Goal: Information Seeking & Learning: Learn about a topic

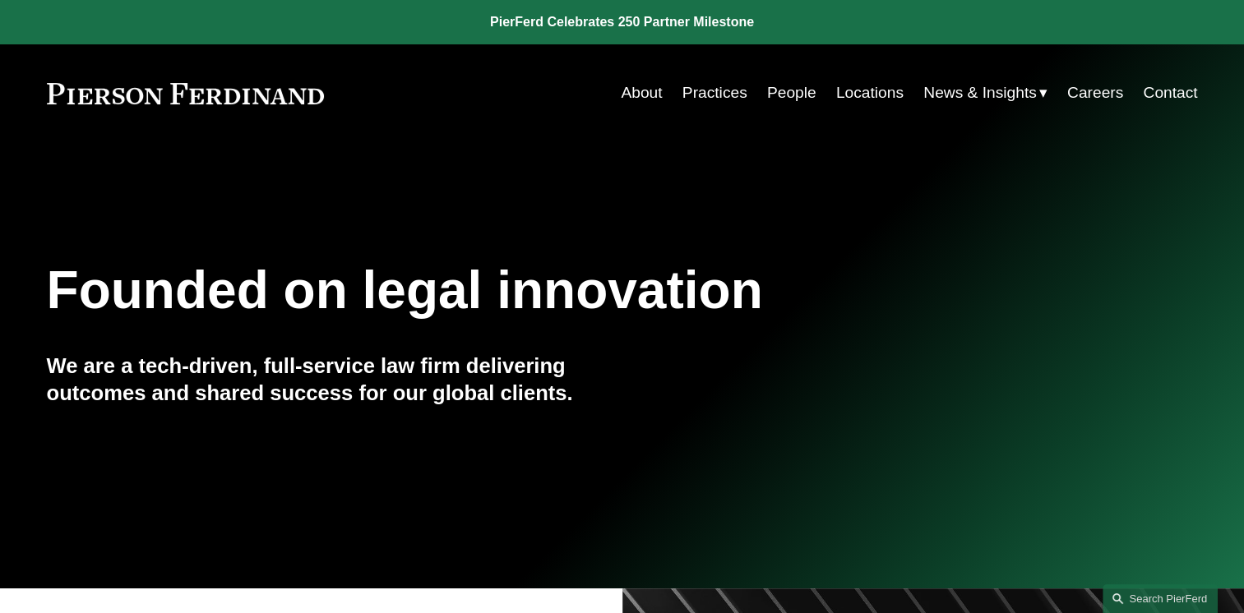
click at [842, 99] on link "Locations" at bounding box center [869, 92] width 67 height 31
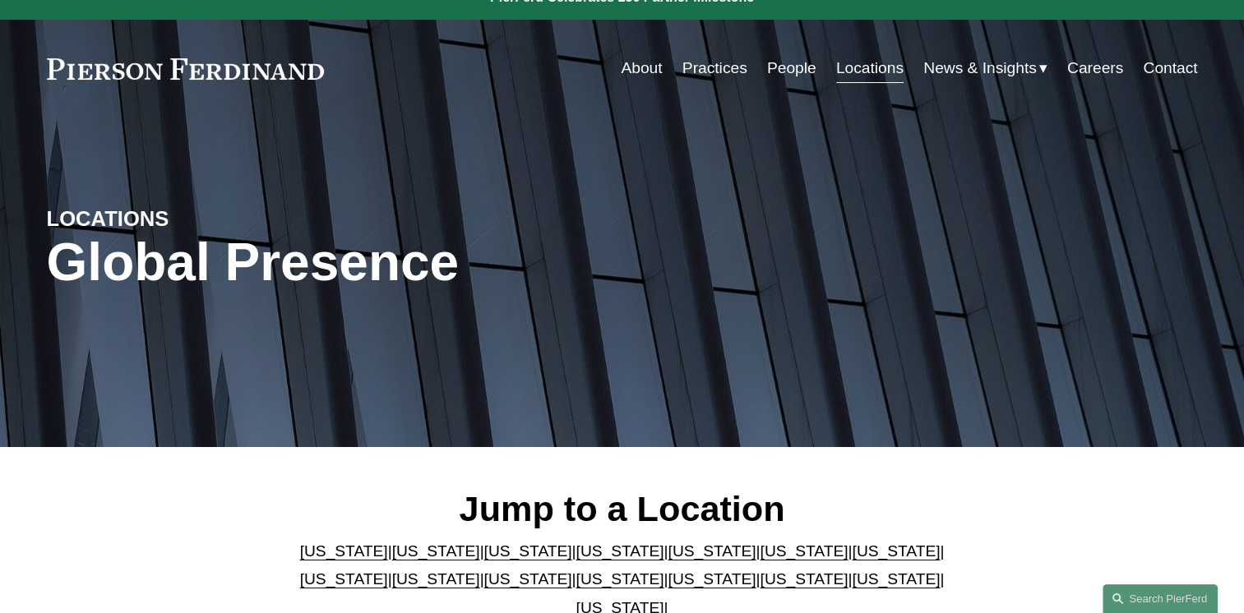
scroll to position [23, 0]
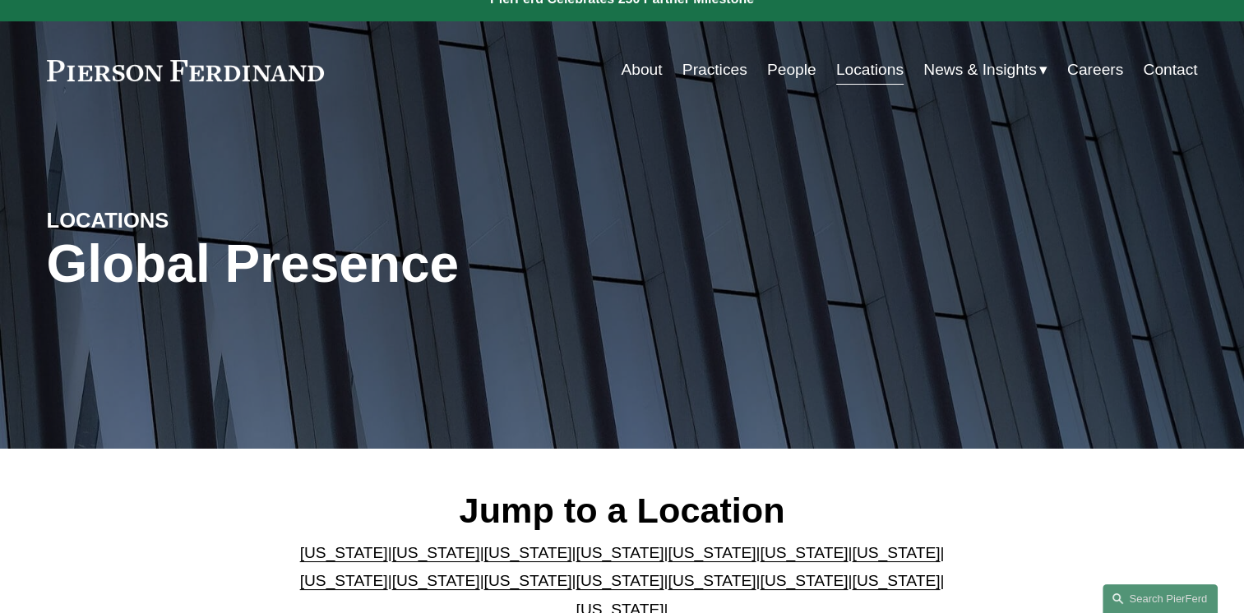
click at [630, 65] on link "About" at bounding box center [641, 69] width 41 height 31
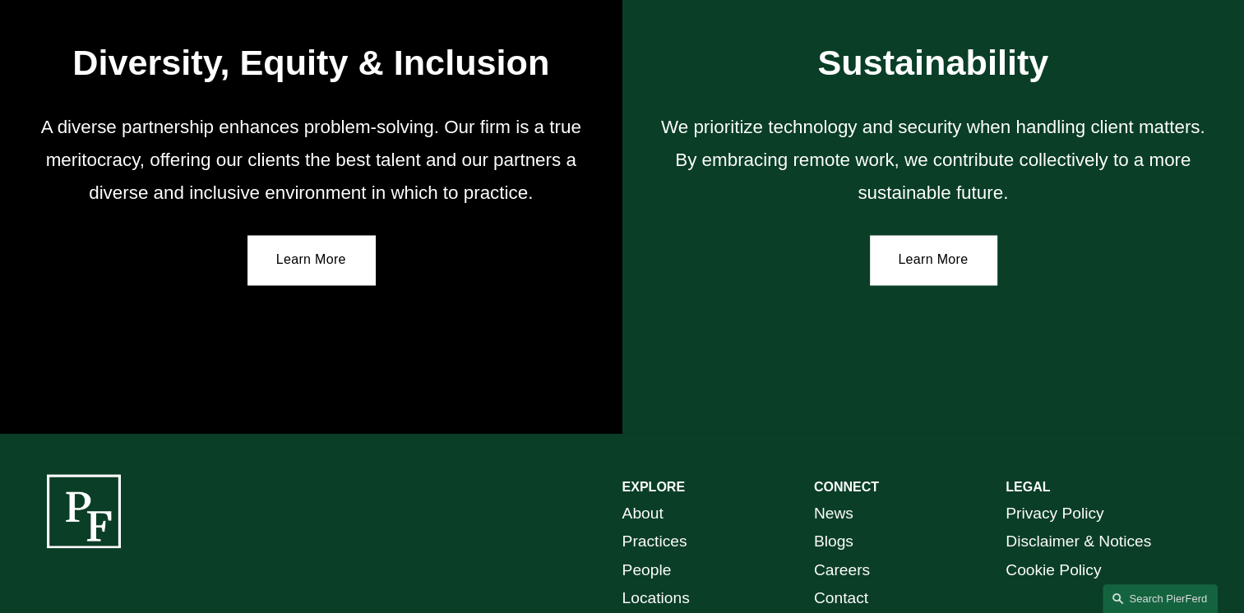
scroll to position [2916, 0]
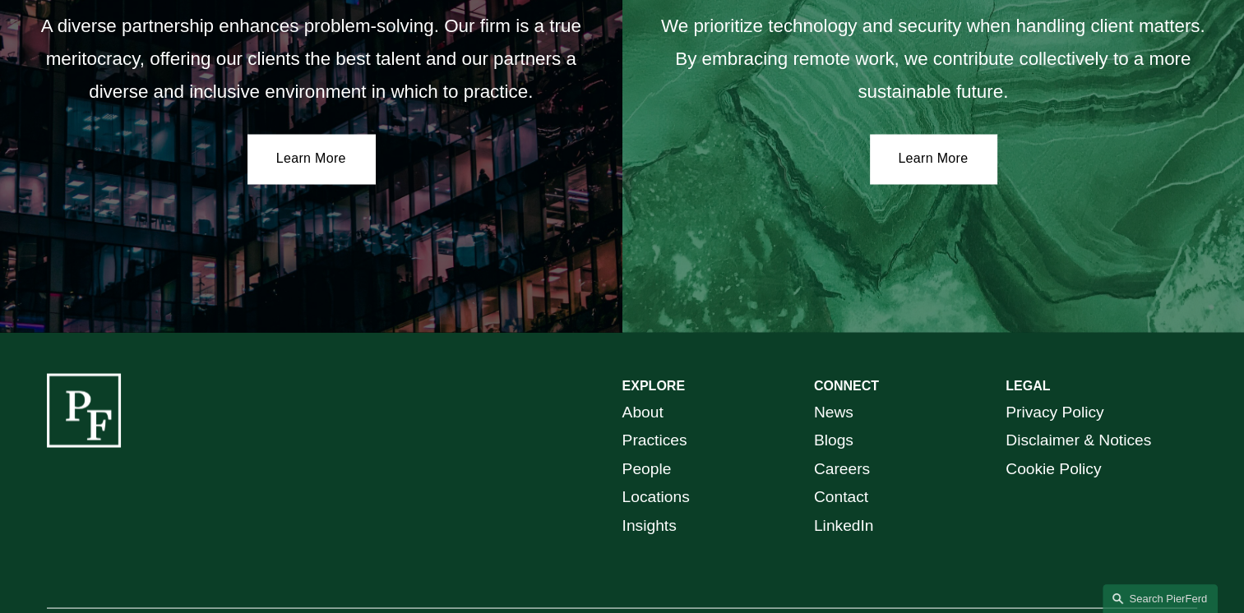
click at [639, 422] on link "About" at bounding box center [642, 412] width 41 height 29
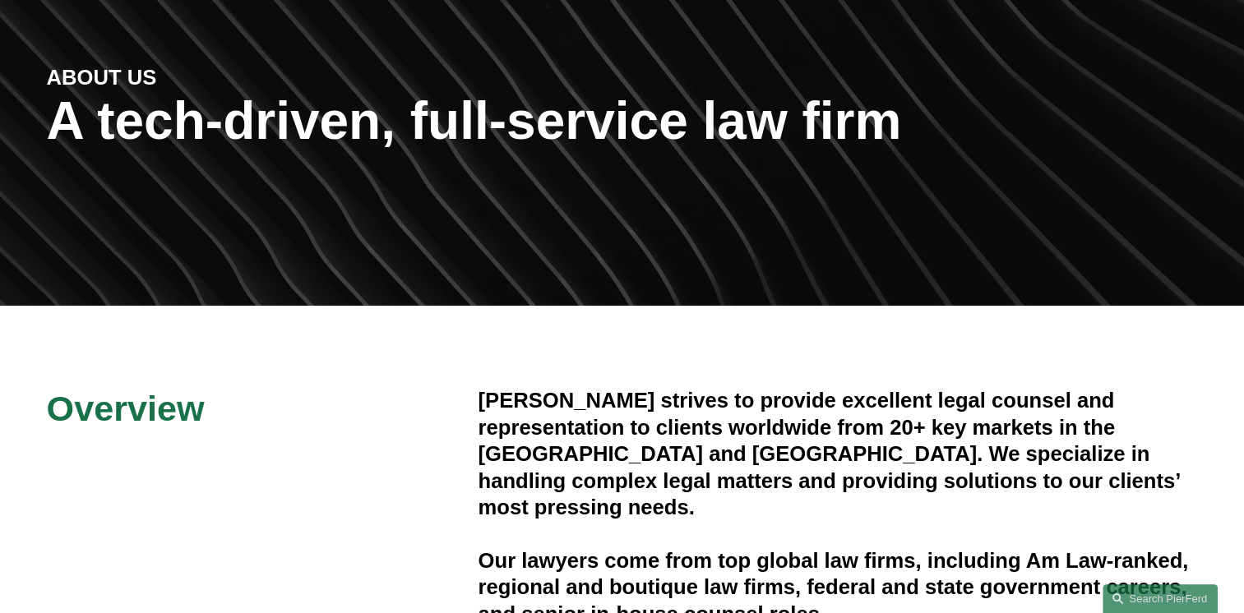
click at [639, 422] on h4 "Pierson Ferdinand strives to provide excellent legal counsel and representation…" at bounding box center [837, 453] width 719 height 133
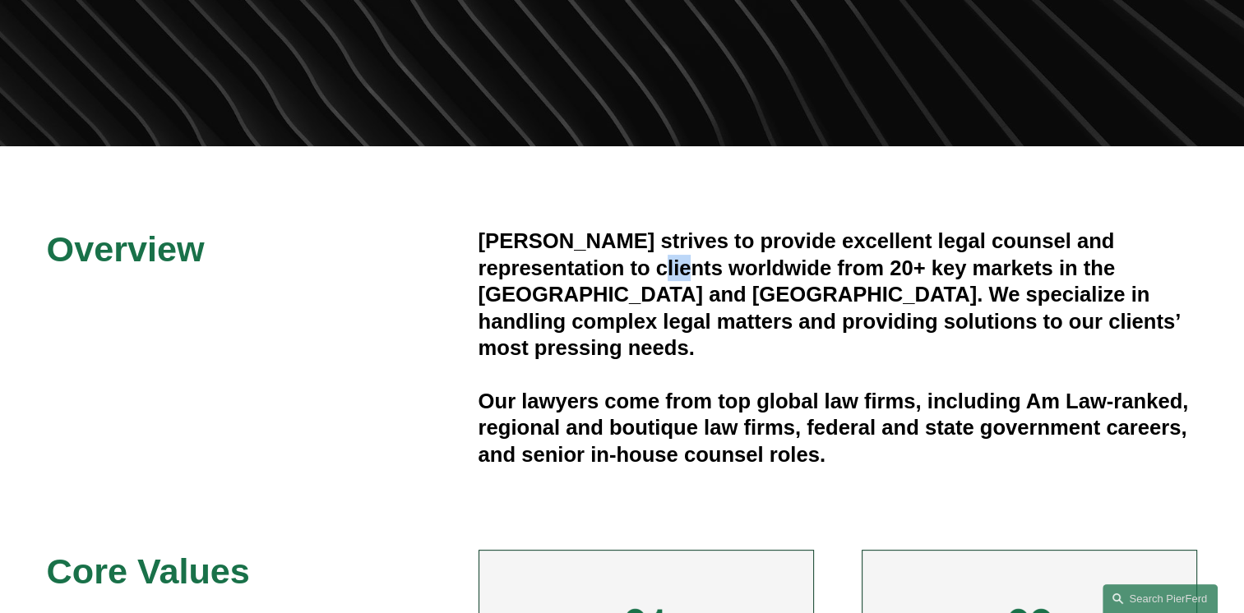
click at [639, 422] on div "Pierson Ferdinand strives to provide excellent legal counsel and representation…" at bounding box center [837, 348] width 719 height 240
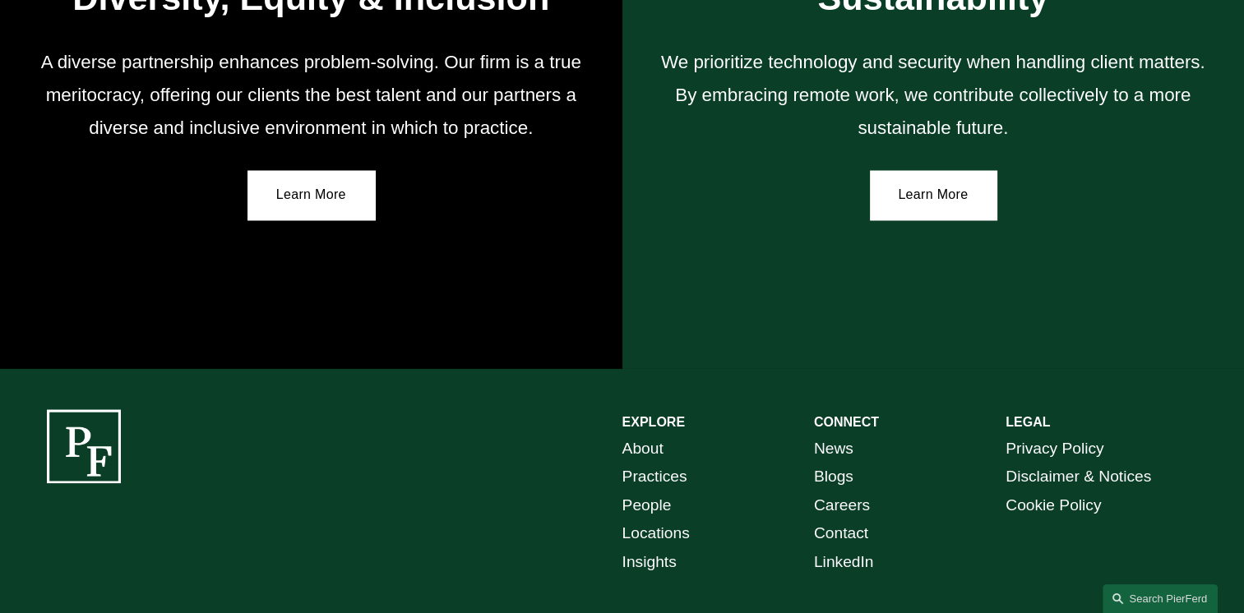
scroll to position [2995, 0]
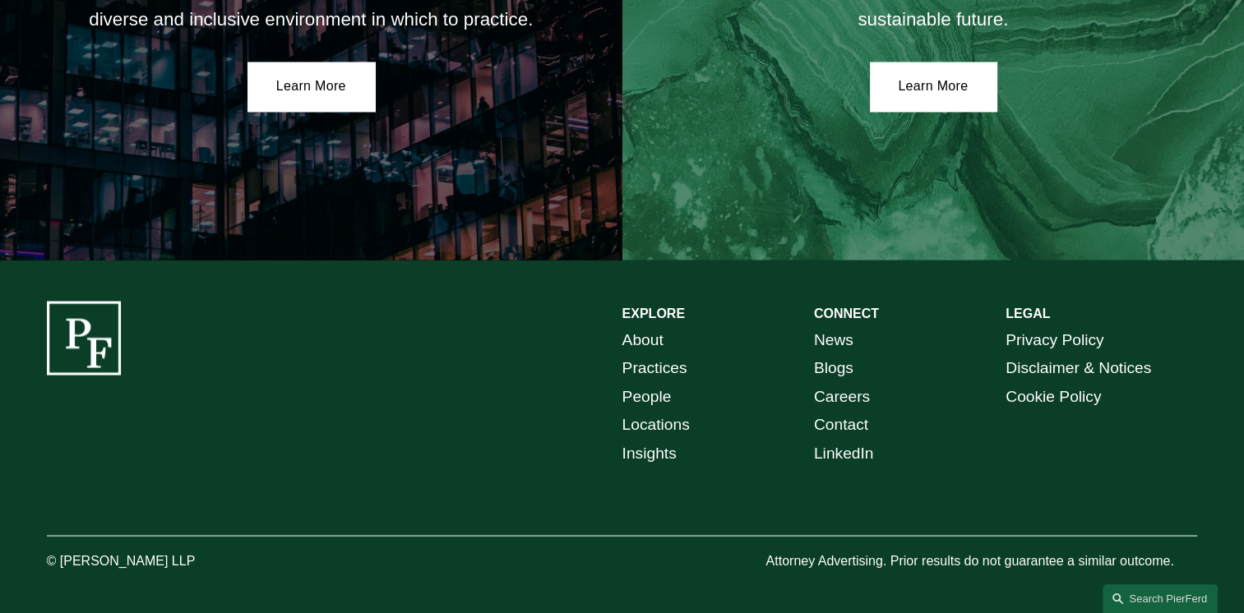
click at [638, 423] on link "Locations" at bounding box center [655, 424] width 67 height 29
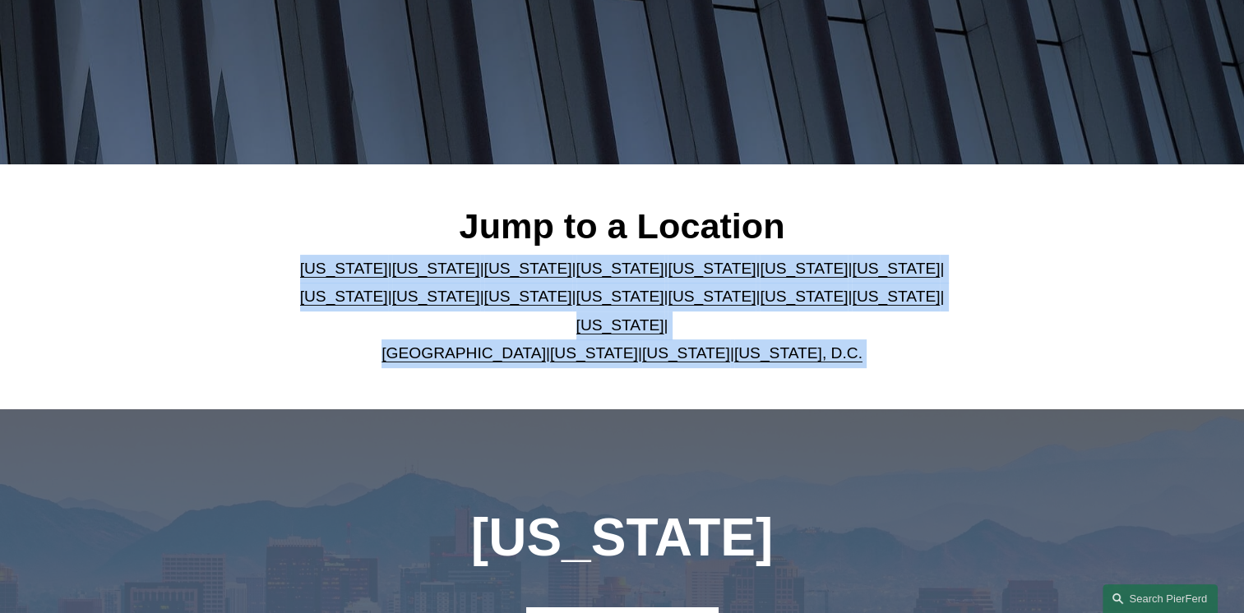
scroll to position [340, 0]
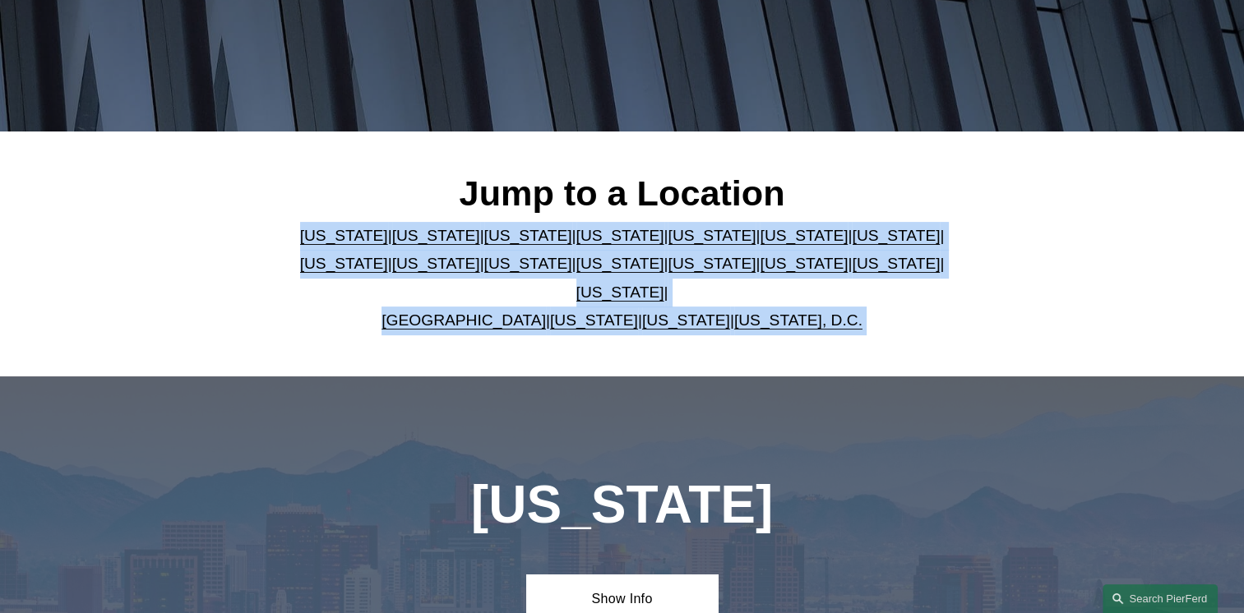
drag, startPoint x: 270, startPoint y: 551, endPoint x: 427, endPoint y: 468, distance: 177.6
drag, startPoint x: 427, startPoint y: 468, endPoint x: 441, endPoint y: 252, distance: 215.7
copy article "Arizona | California | Colorado | Delaware | Florida | Georgia | Illinois | Mas…"
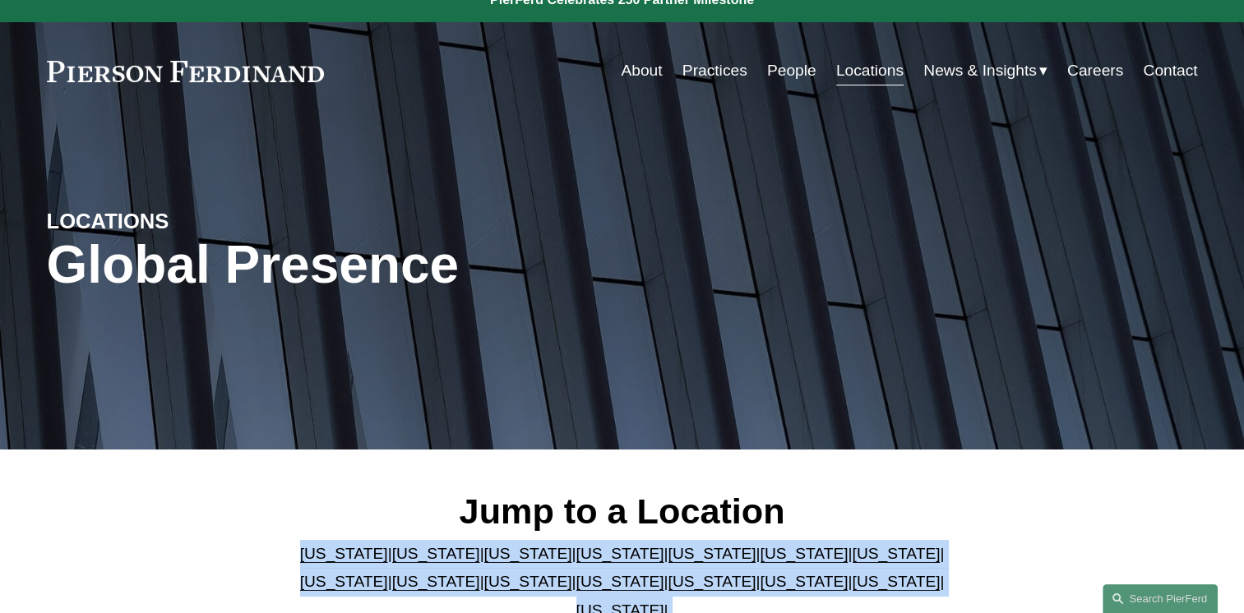
scroll to position [0, 0]
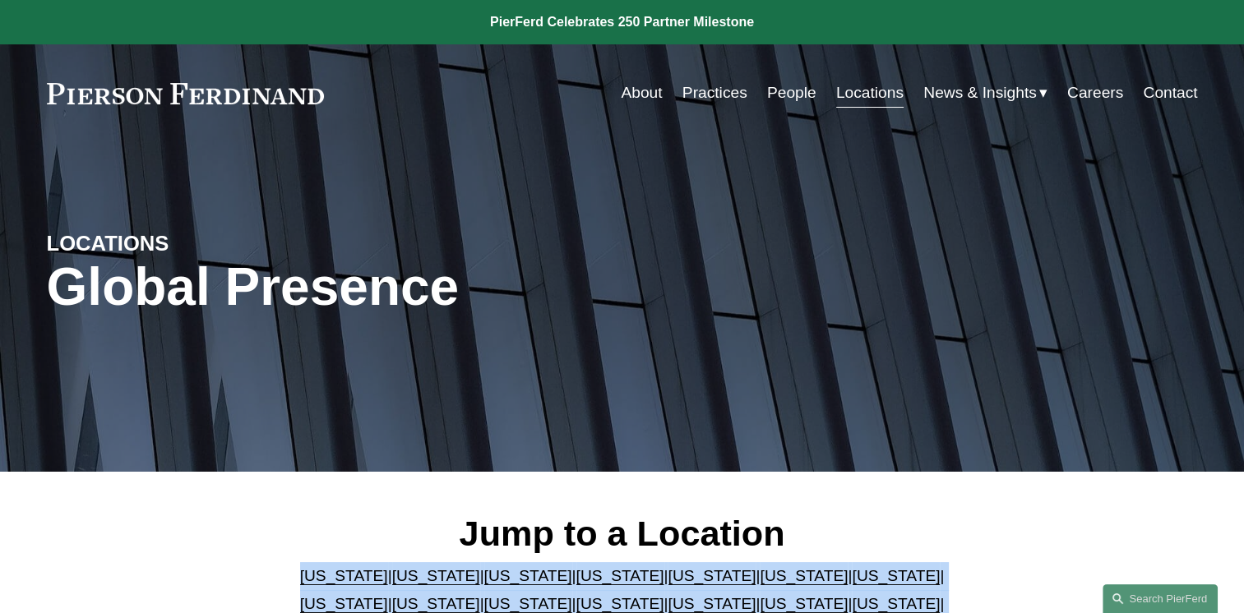
click at [644, 92] on link "About" at bounding box center [641, 92] width 41 height 31
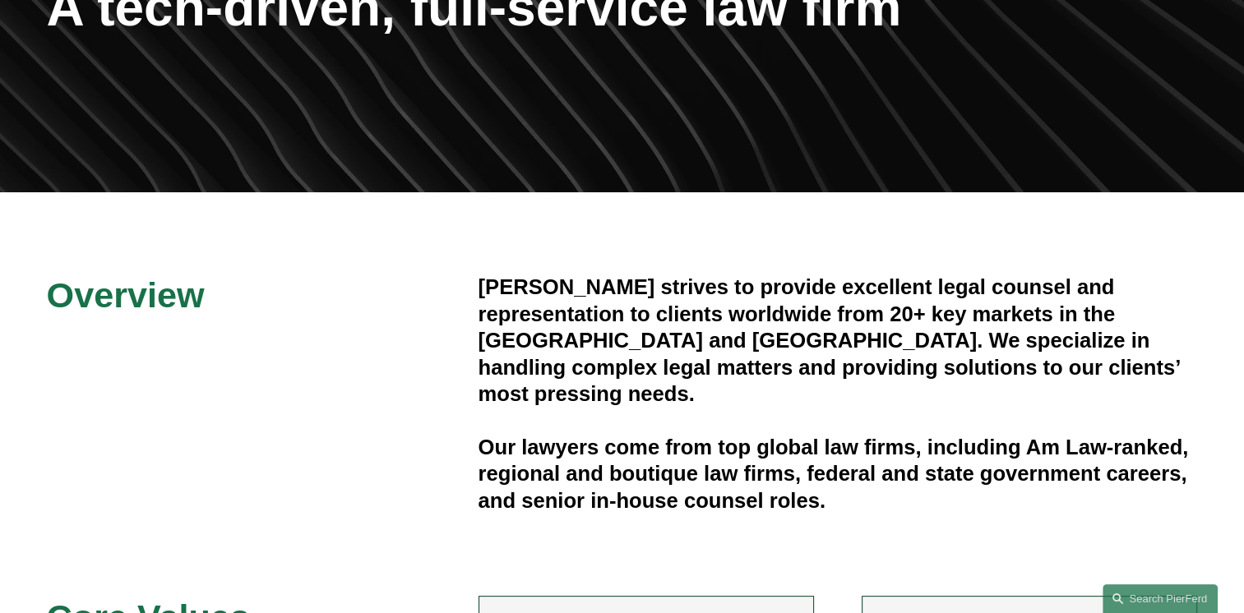
scroll to position [265, 0]
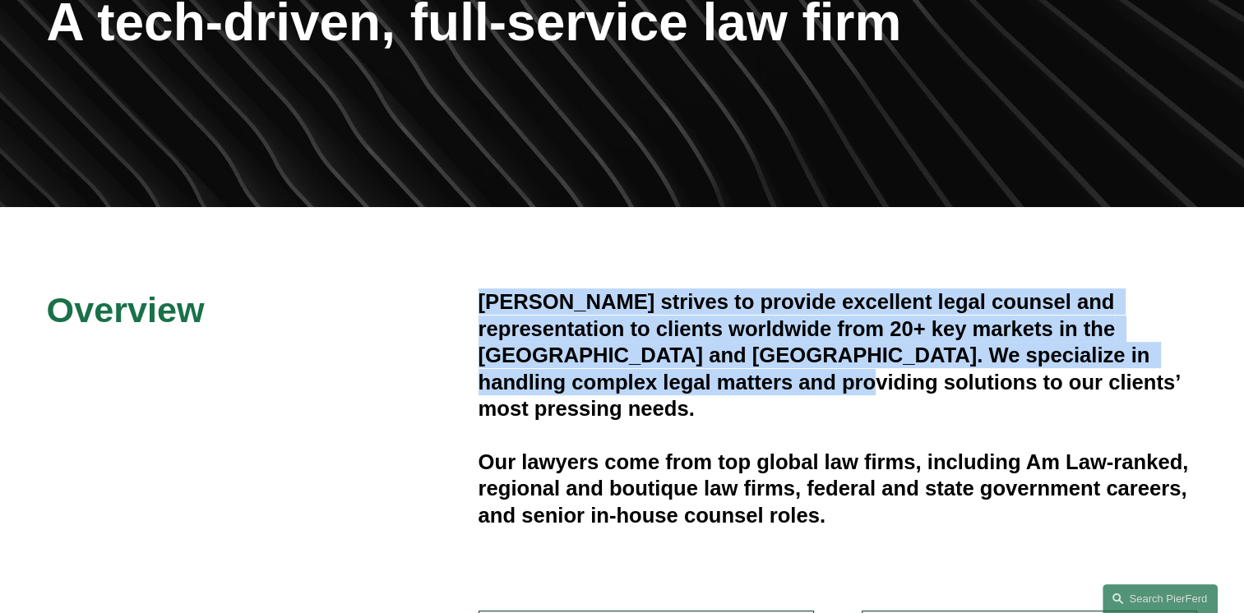
drag, startPoint x: 481, startPoint y: 298, endPoint x: 661, endPoint y: 383, distance: 198.9
click at [661, 383] on h4 "[PERSON_NAME] strives to provide excellent legal counsel and representation to …" at bounding box center [837, 354] width 719 height 133
drag, startPoint x: 944, startPoint y: 387, endPoint x: 477, endPoint y: 281, distance: 479.5
drag, startPoint x: 477, startPoint y: 281, endPoint x: 508, endPoint y: 314, distance: 45.3
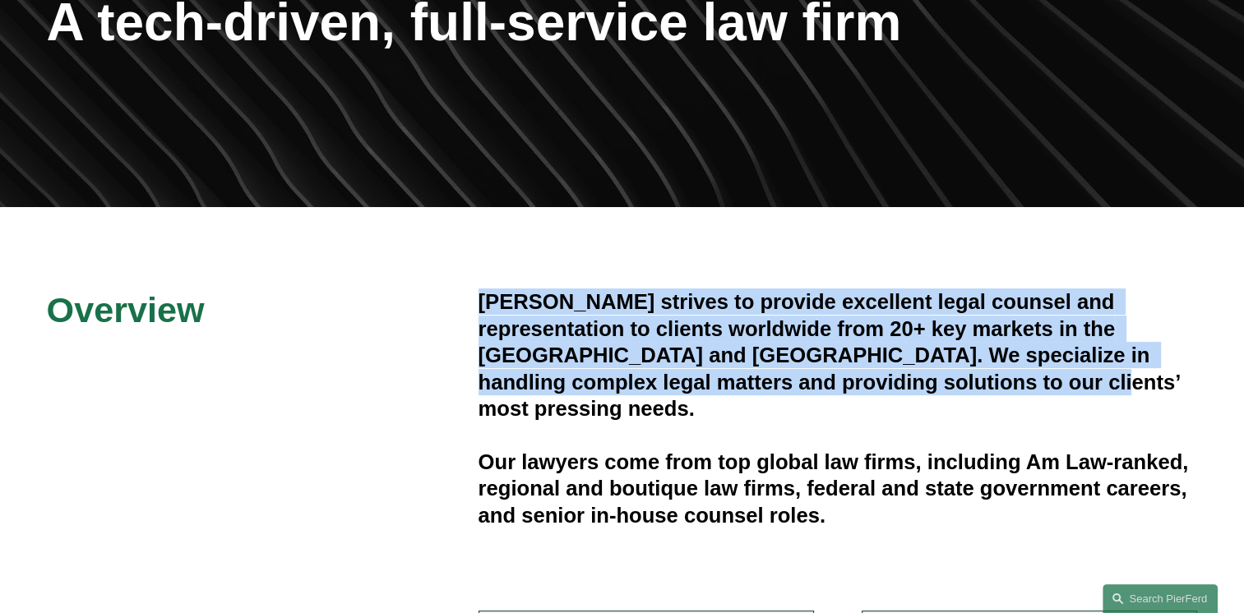
copy h4 "[PERSON_NAME] strives to provide excellent legal counsel and representation to …"
